Goal: Transaction & Acquisition: Obtain resource

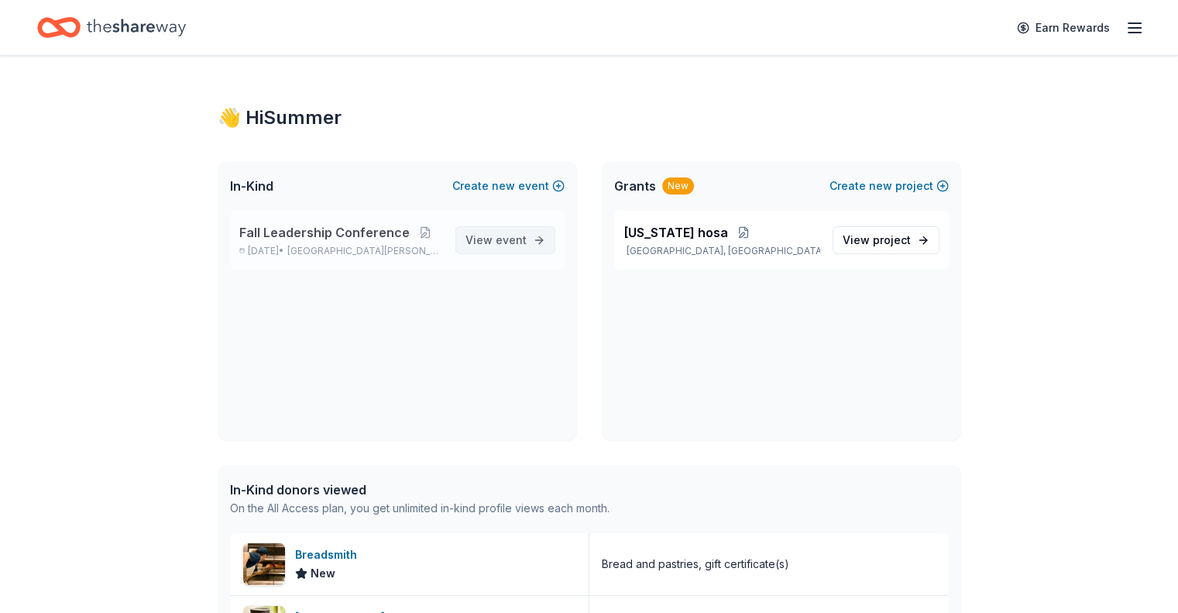
click at [495, 235] on span "View event" at bounding box center [495, 240] width 61 height 19
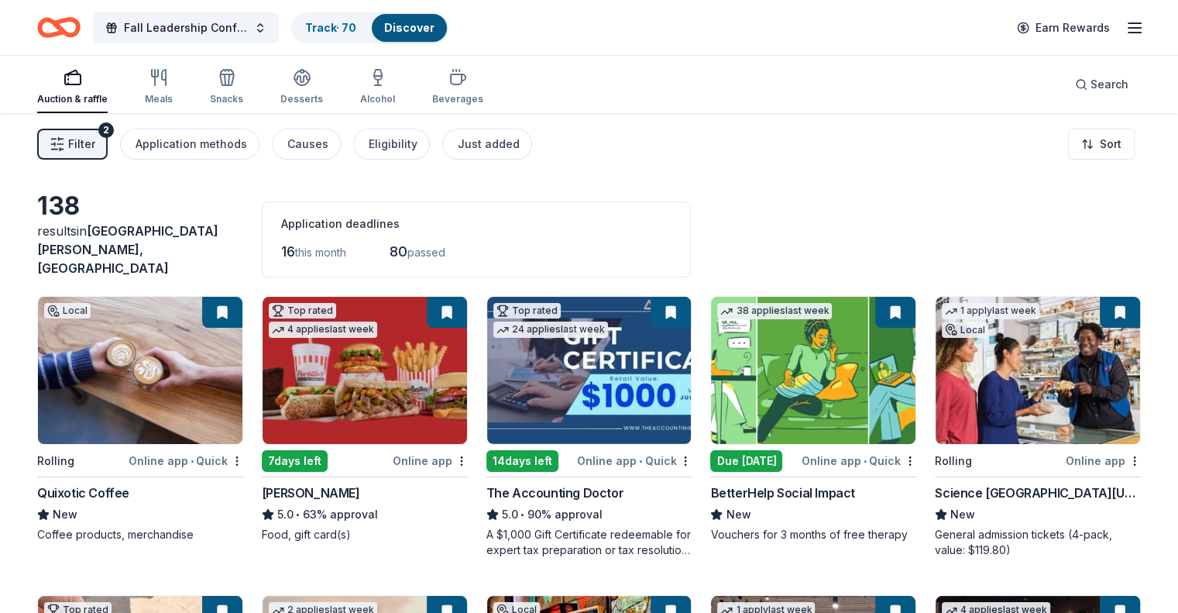
click at [95, 142] on span "Filter" at bounding box center [81, 144] width 27 height 19
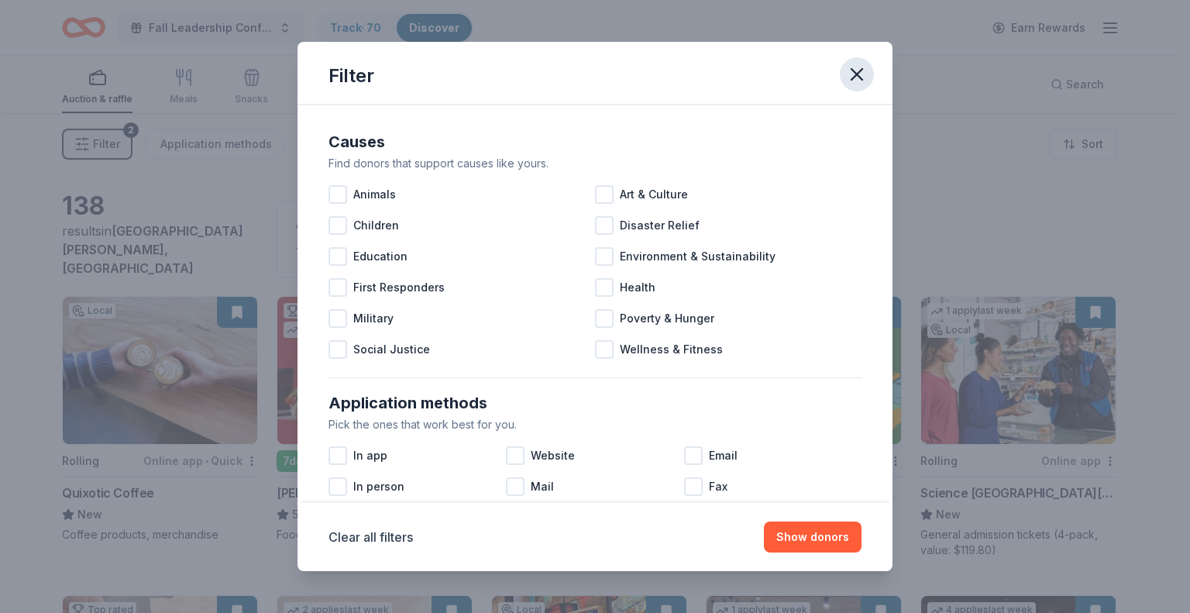
click at [864, 67] on icon "button" at bounding box center [857, 75] width 22 height 22
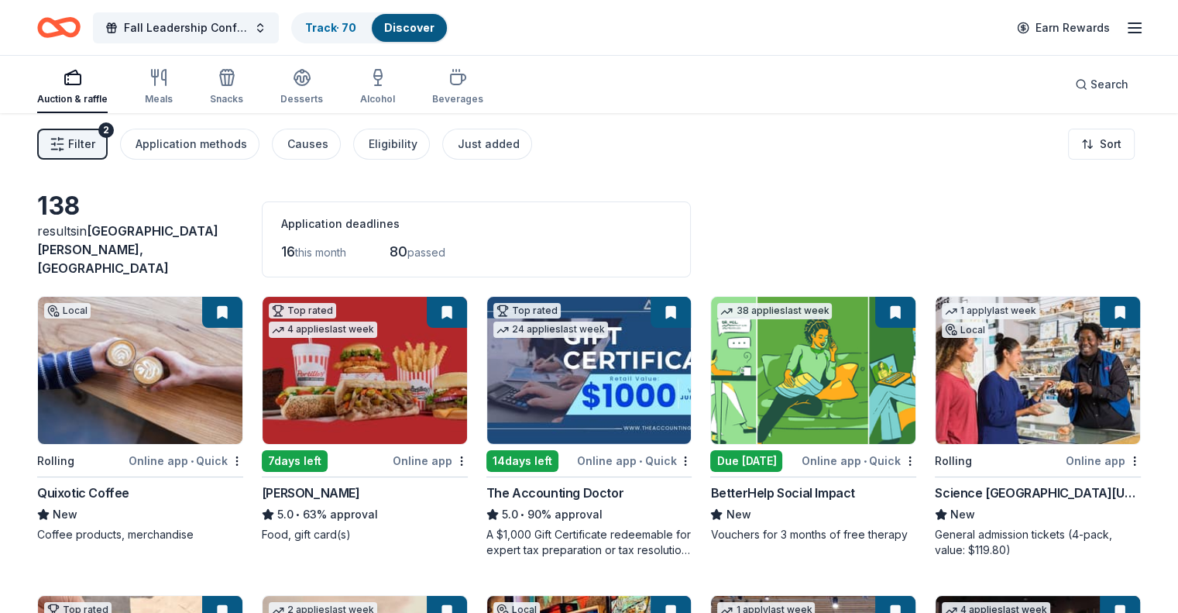
click at [1120, 29] on div "Fall Leadership Conference Track · 70 Discover Earn Rewards" at bounding box center [589, 27] width 1178 height 55
click at [1125, 29] on icon "button" at bounding box center [1134, 28] width 19 height 19
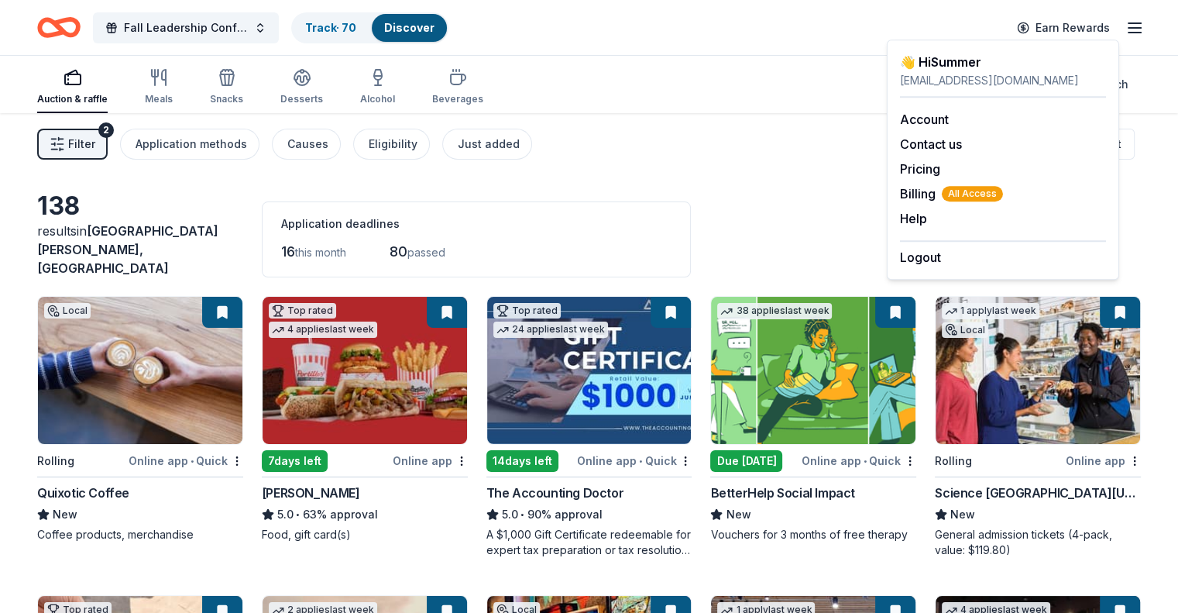
click at [1125, 20] on icon "button" at bounding box center [1134, 28] width 19 height 19
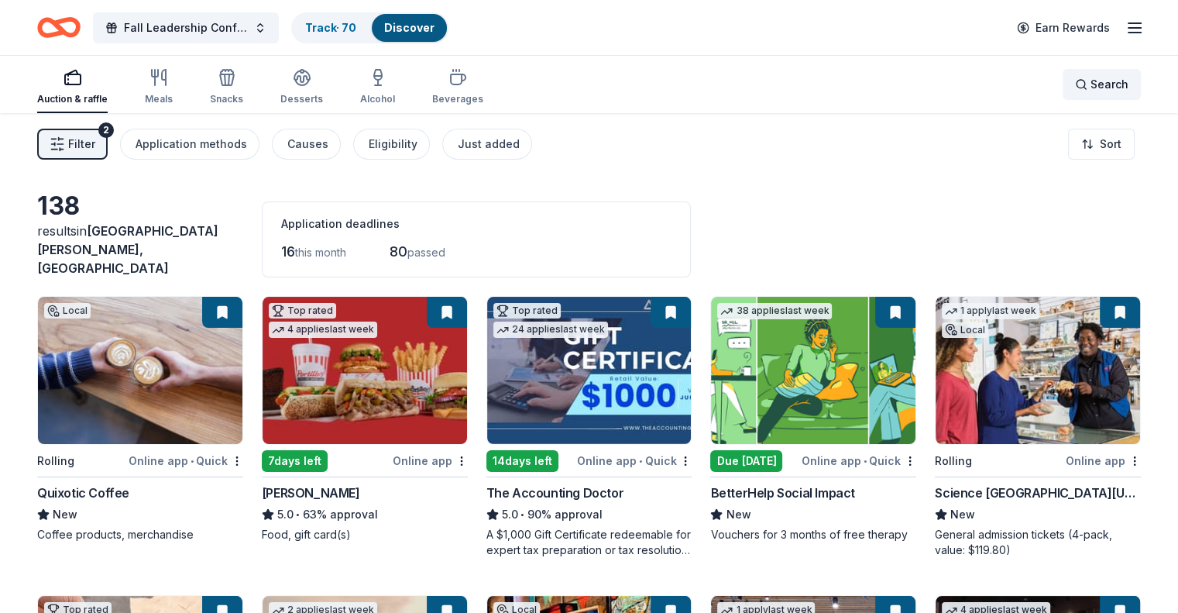
click at [1075, 92] on div "Search" at bounding box center [1101, 84] width 53 height 19
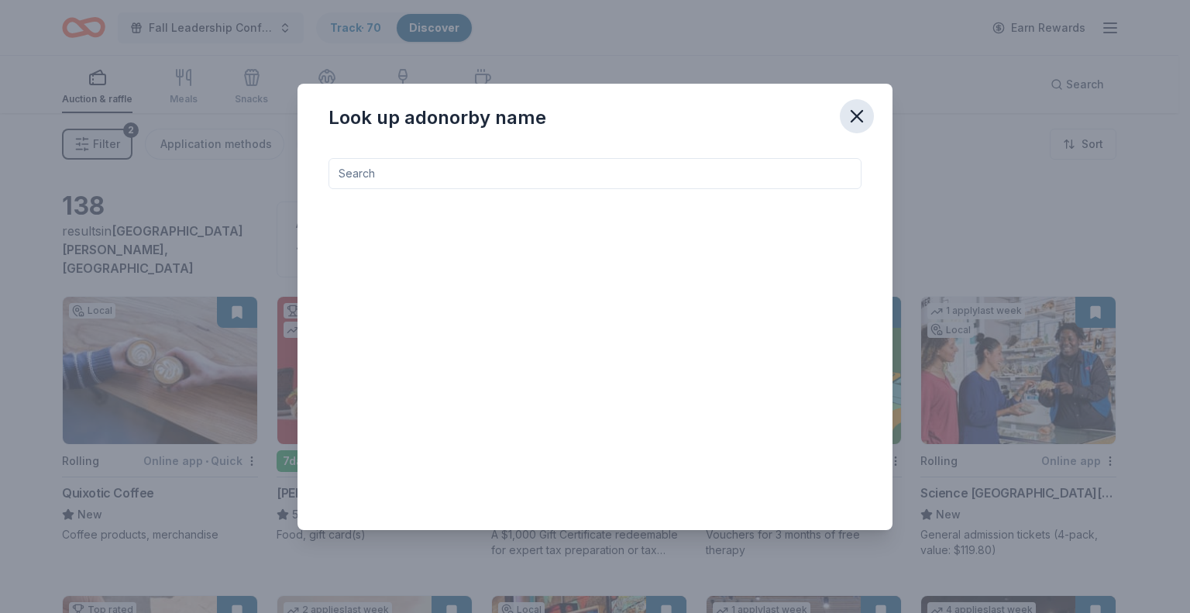
click at [862, 120] on icon "button" at bounding box center [856, 116] width 11 height 11
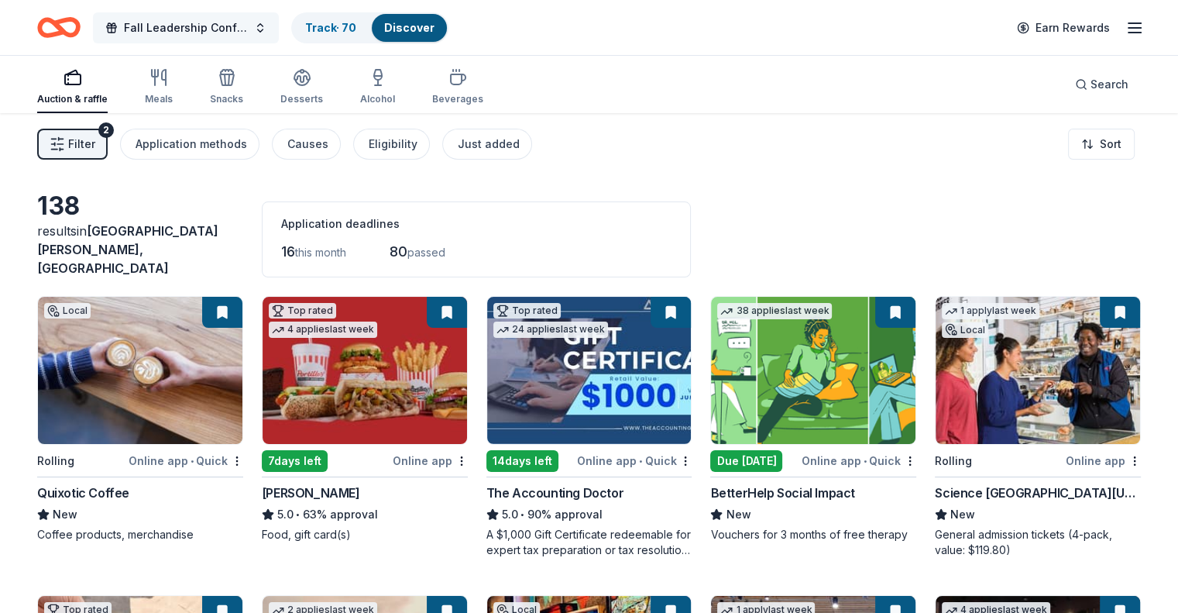
click at [248, 27] on span "Fall Leadership Conference" at bounding box center [186, 28] width 124 height 19
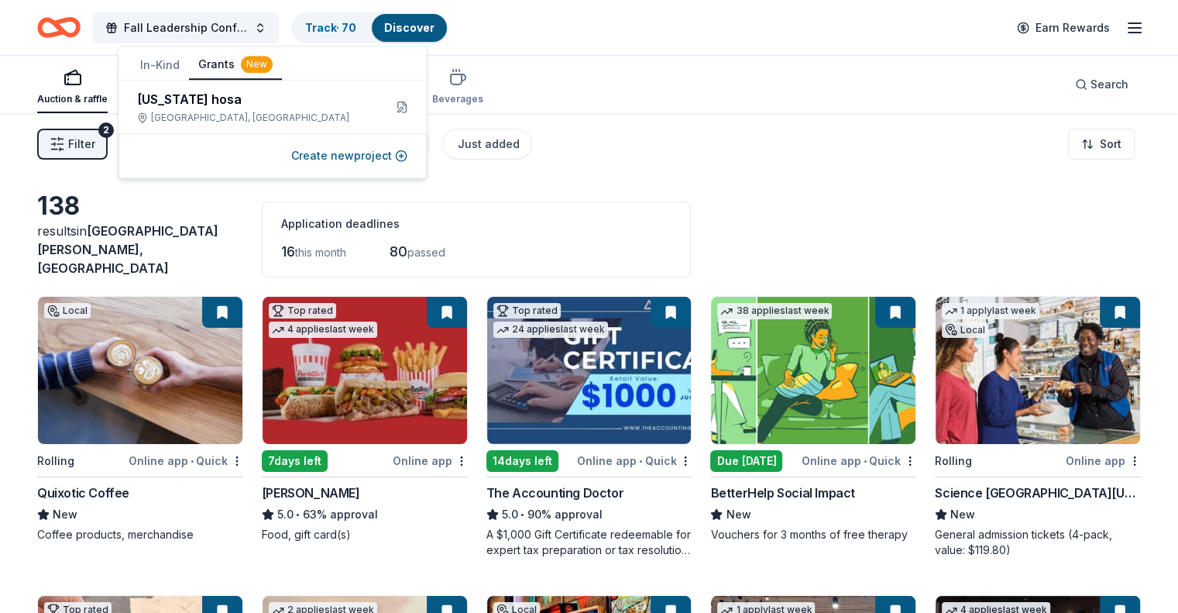
click at [220, 62] on button "Grants New" at bounding box center [235, 64] width 93 height 29
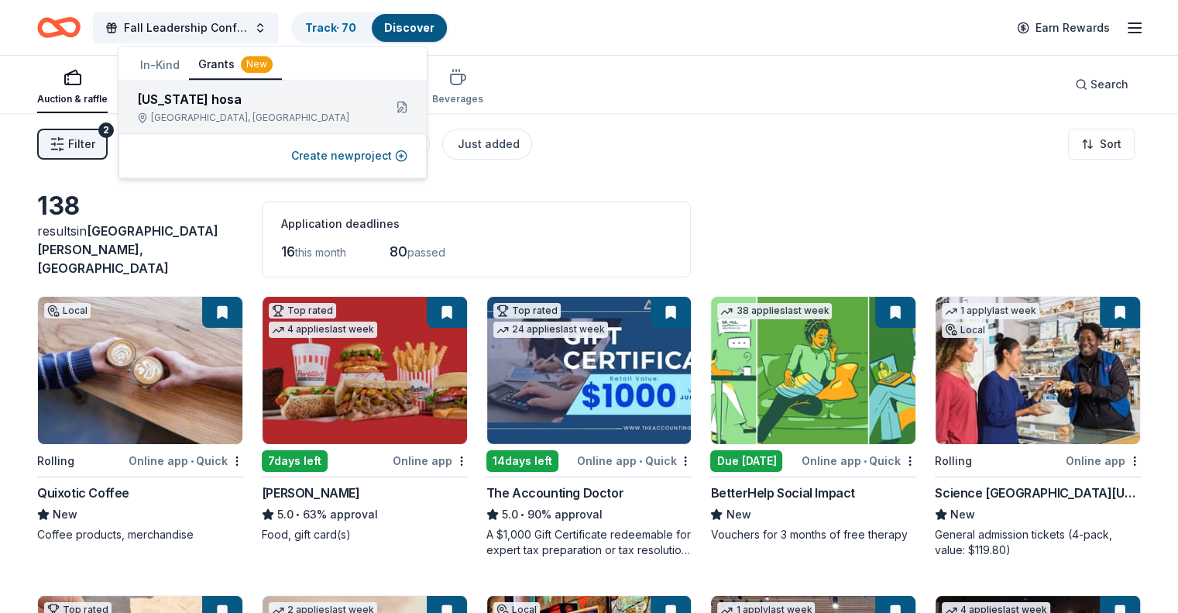
click at [290, 105] on div "[US_STATE] hosa" at bounding box center [254, 99] width 234 height 19
click at [201, 95] on div "[US_STATE] hosa" at bounding box center [254, 99] width 234 height 19
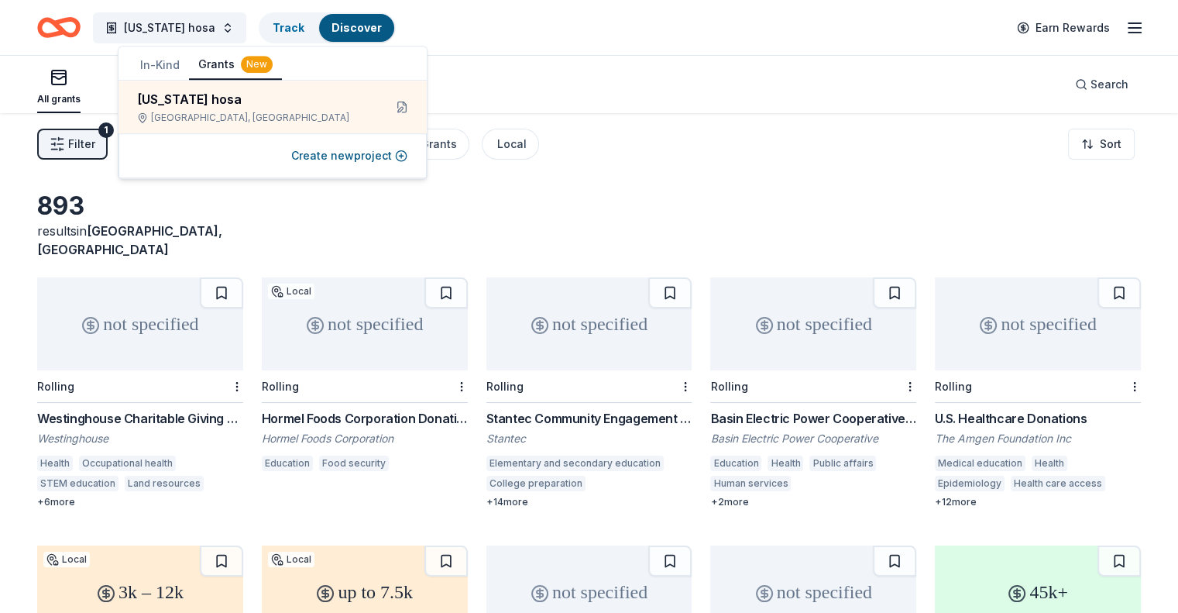
click at [9, 283] on div "893 results in [GEOGRAPHIC_DATA], [GEOGRAPHIC_DATA] not specified Rolling Westi…" at bounding box center [589, 506] width 1178 height 787
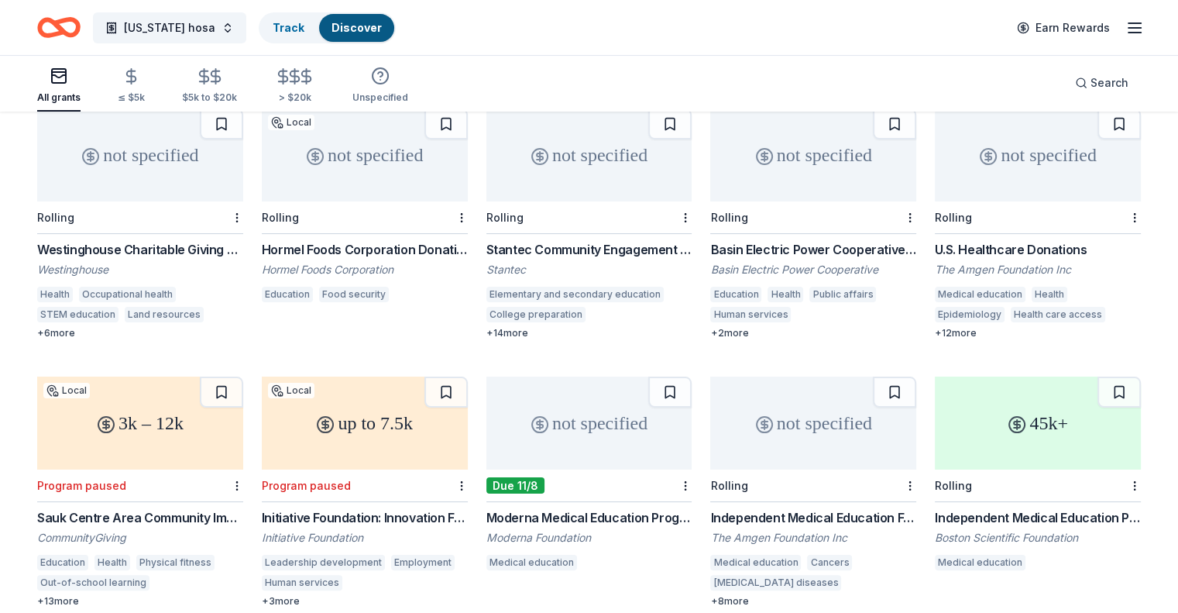
scroll to position [170, 0]
click at [617, 401] on div "not specified" at bounding box center [589, 422] width 206 height 93
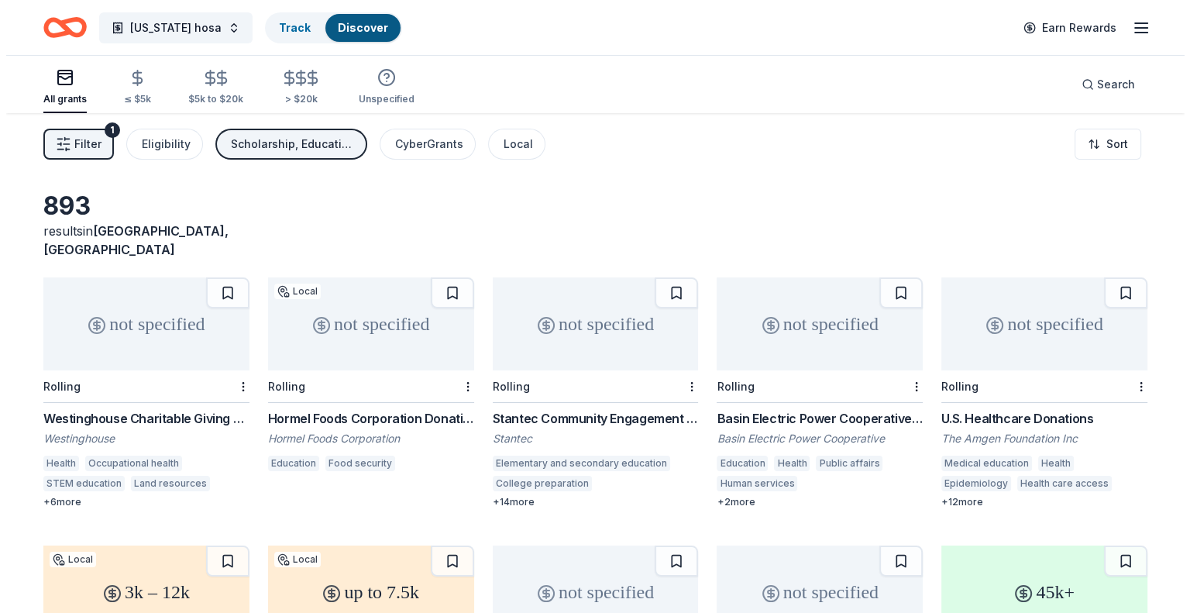
scroll to position [5, 0]
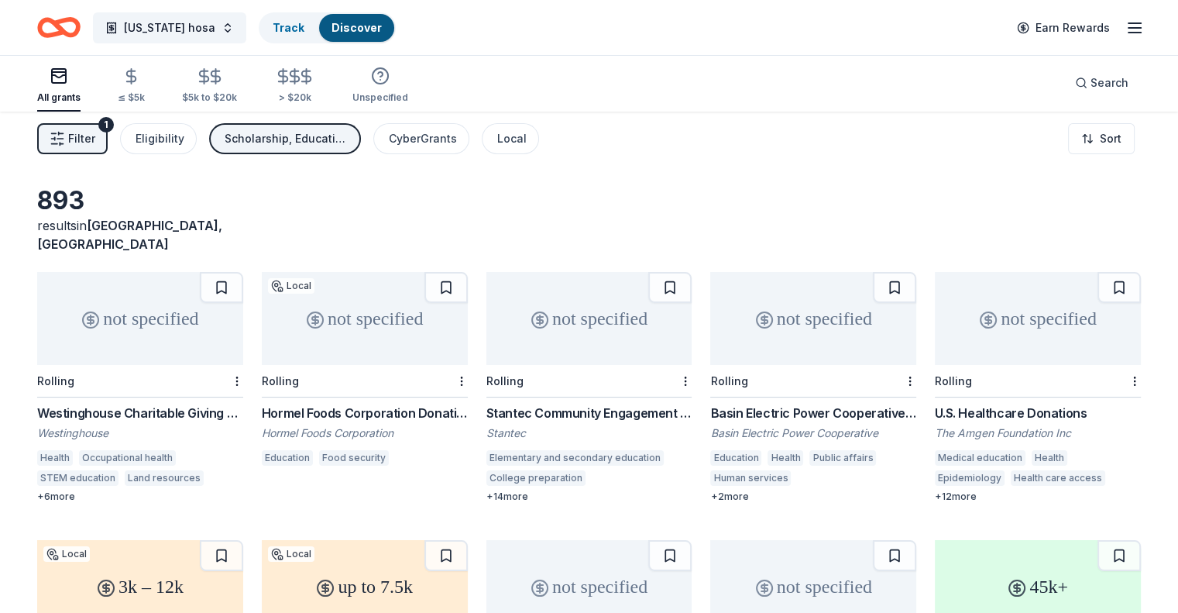
click at [318, 147] on button "Scholarship, Education, Conference" at bounding box center [285, 138] width 152 height 31
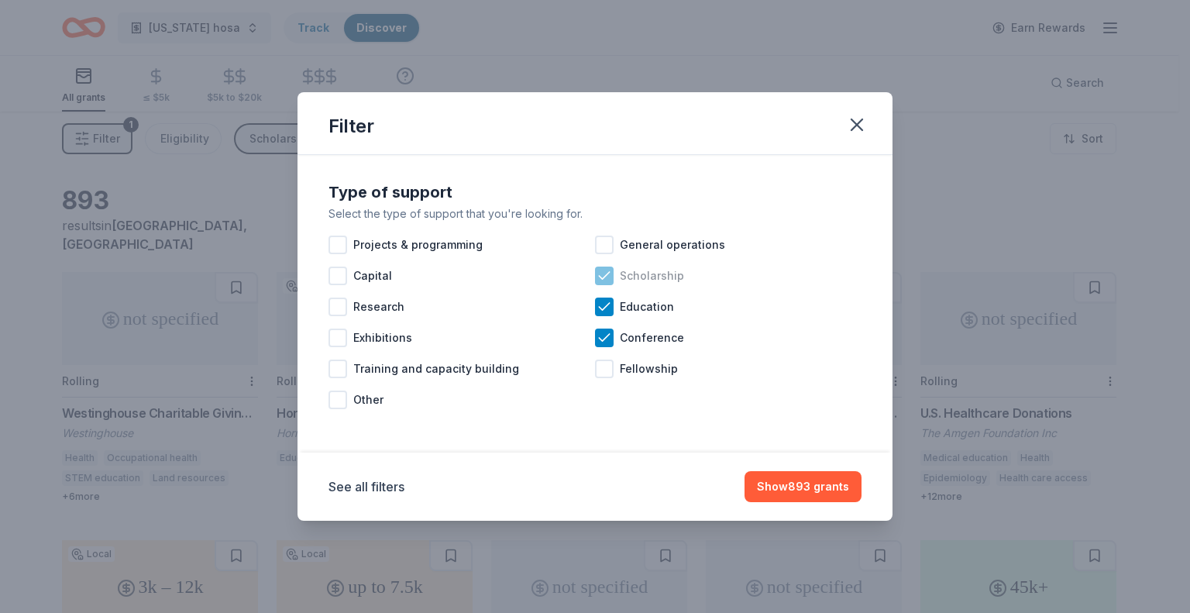
click at [608, 280] on icon at bounding box center [603, 275] width 15 height 15
click at [611, 340] on icon at bounding box center [603, 337] width 15 height 15
click at [791, 497] on button "Show 689 grants" at bounding box center [803, 486] width 118 height 31
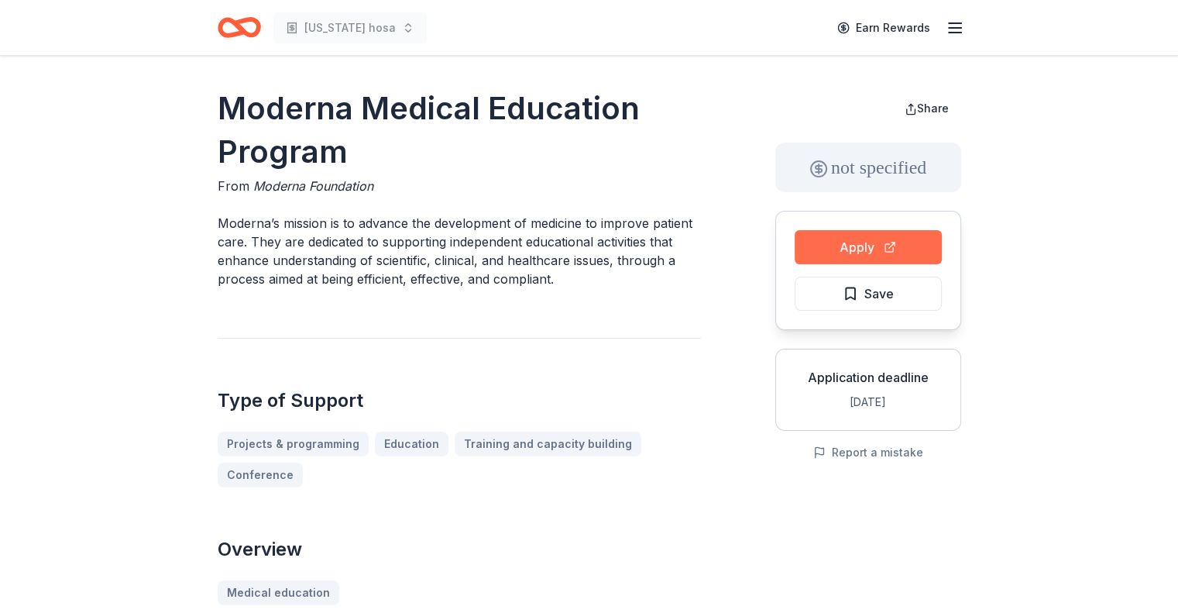
click at [836, 234] on button "Apply" at bounding box center [868, 247] width 147 height 34
